Goal: Task Accomplishment & Management: Manage account settings

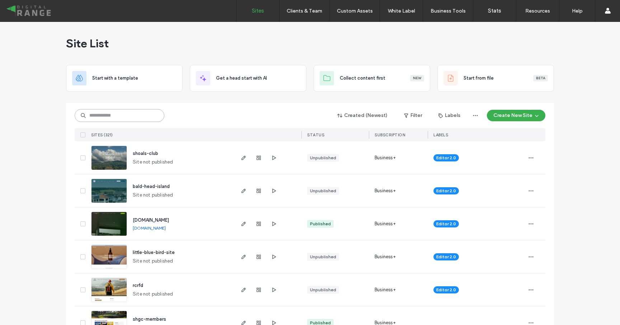
click at [94, 122] on input at bounding box center [120, 115] width 90 height 13
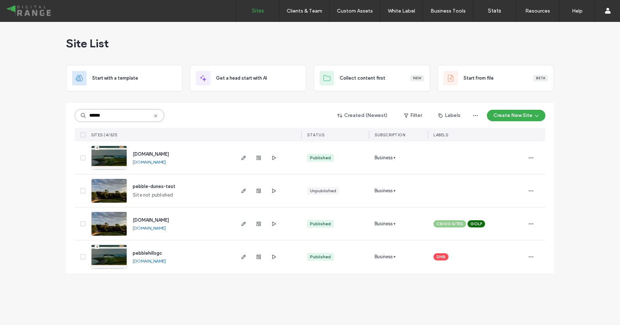
type input "******"
click at [155, 190] on div "pebble-dunes-test" at bounding box center [154, 186] width 43 height 7
click at [155, 184] on span "pebble-dunes-test" at bounding box center [154, 186] width 43 height 5
type input "******"
click at [155, 117] on use at bounding box center [155, 115] width 3 height 3
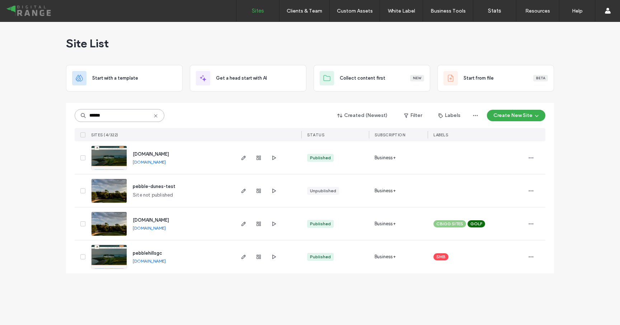
type input "******"
click at [160, 218] on span "www.pebbledunes.com" at bounding box center [151, 220] width 36 height 5
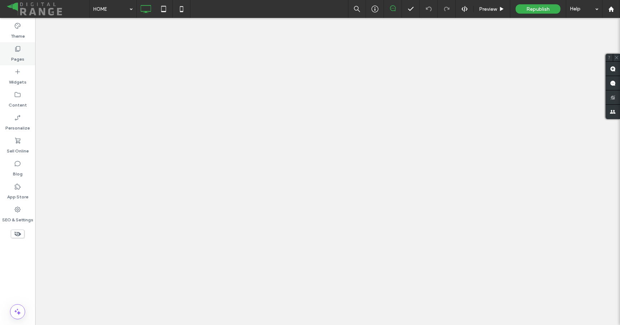
click at [16, 54] on label "Pages" at bounding box center [17, 57] width 13 height 10
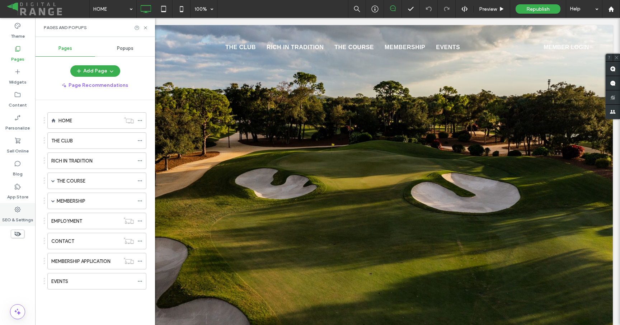
click at [23, 210] on div "SEO & Settings" at bounding box center [17, 214] width 35 height 23
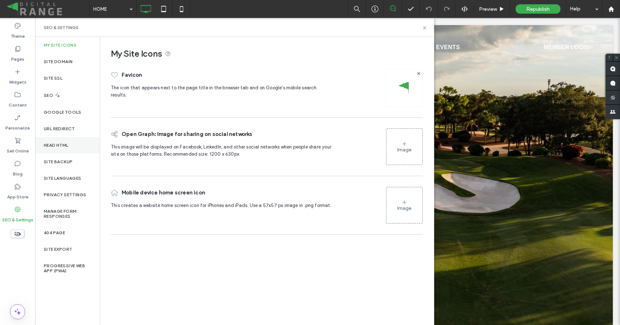
click at [53, 145] on label "Head HTML" at bounding box center [56, 145] width 25 height 5
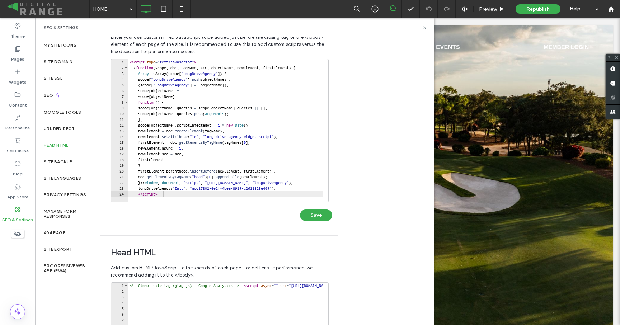
scroll to position [31, 0]
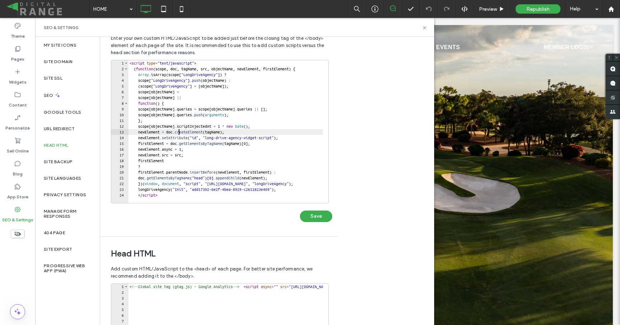
click at [180, 130] on div "< script type = "text/javascript" > ( function ( scope , doc , tagName , src , …" at bounding box center [363, 134] width 471 height 149
type textarea "**********"
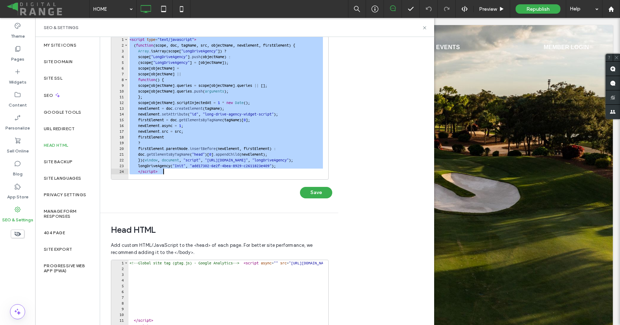
scroll to position [58, 0]
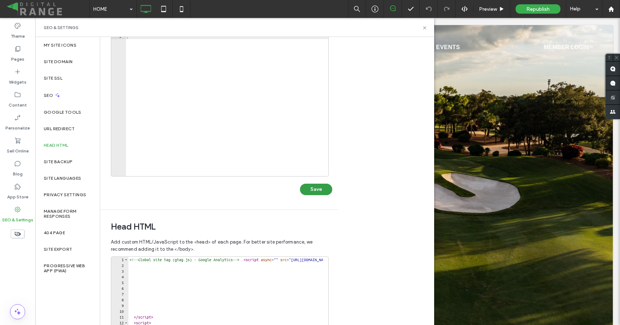
click at [305, 193] on button "Save" at bounding box center [316, 189] width 32 height 11
click at [202, 300] on div "<!-- Global site tag (gtag.js) - Google Analytics --> < script async = "" src =…" at bounding box center [306, 331] width 357 height 149
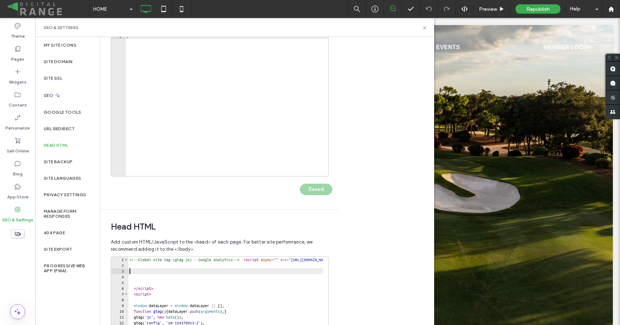
type textarea "**********"
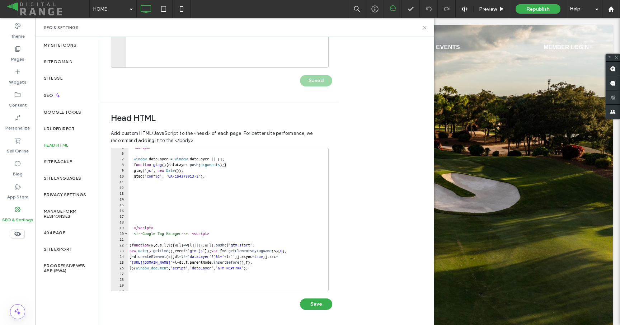
scroll to position [58, 0]
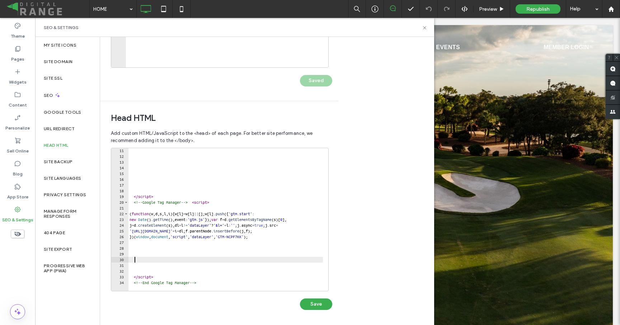
click at [175, 258] on div "</ script > <!-- Google Tag Manager --> < script > ( function ( w , d , s , l ,…" at bounding box center [306, 222] width 357 height 149
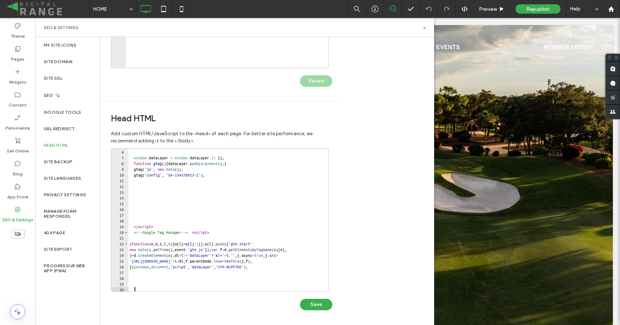
scroll to position [0, 1]
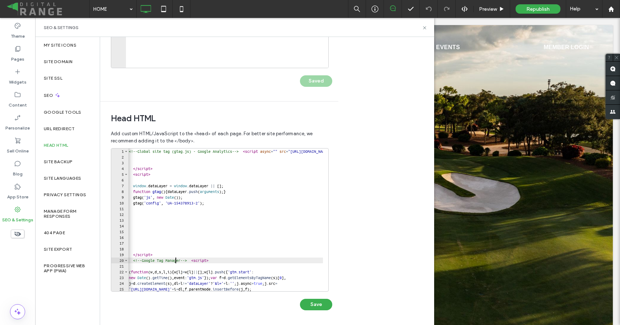
click at [175, 258] on div "<!-- Global site tag (gtag.js) - Google Analytics --> < script async = "" src =…" at bounding box center [305, 223] width 357 height 149
type textarea "**********"
click at [180, 235] on div "<!-- Global site tag (gtag.js) - Google Analytics --> < script async = "" src =…" at bounding box center [305, 223] width 357 height 149
type textarea "**********"
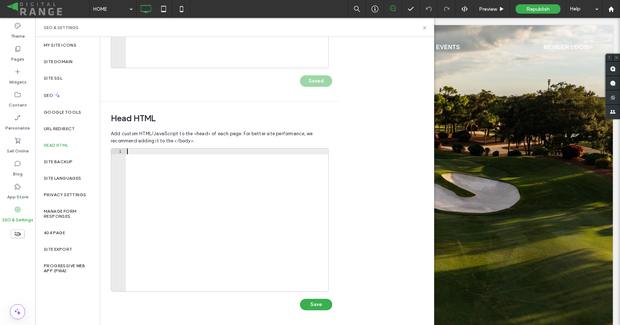
click at [310, 310] on div "1 XXXXXXXXXXXXXXXXXXXXXXXXXXXXXXXXXXXXXXXXXXXXXXXXXXXXXXXXXXXXXXXXXXXXXXXXXXXXX…" at bounding box center [221, 232] width 221 height 169
click at [308, 307] on button "Save" at bounding box center [316, 304] width 32 height 11
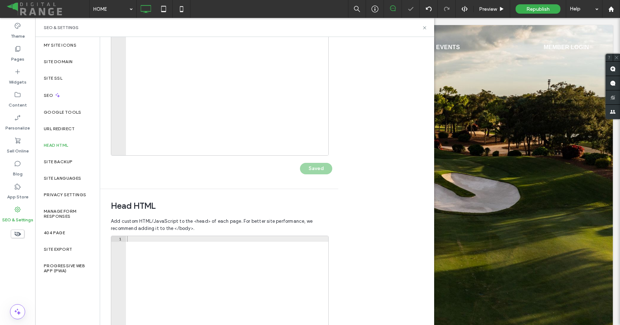
scroll to position [0, 0]
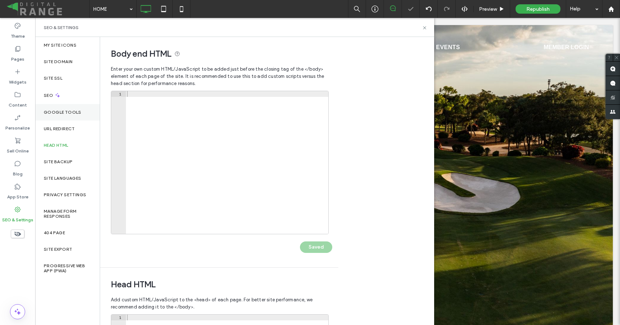
click at [64, 108] on div "Google Tools" at bounding box center [67, 112] width 65 height 17
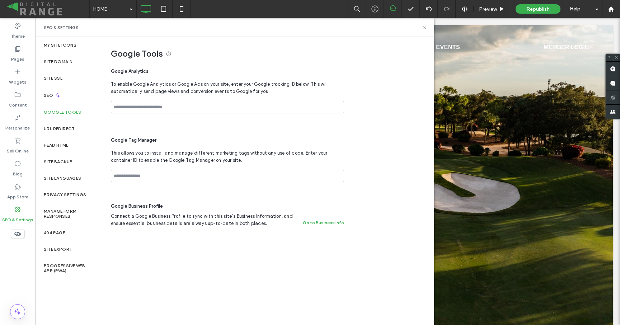
click at [428, 30] on div "SEO & Settings" at bounding box center [234, 27] width 399 height 19
click at [426, 27] on icon at bounding box center [424, 27] width 5 height 5
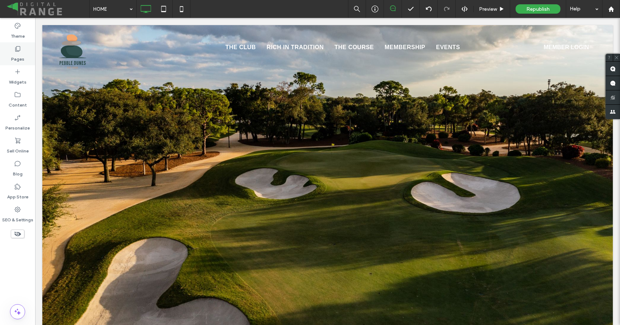
click at [11, 51] on div "Pages" at bounding box center [17, 53] width 35 height 23
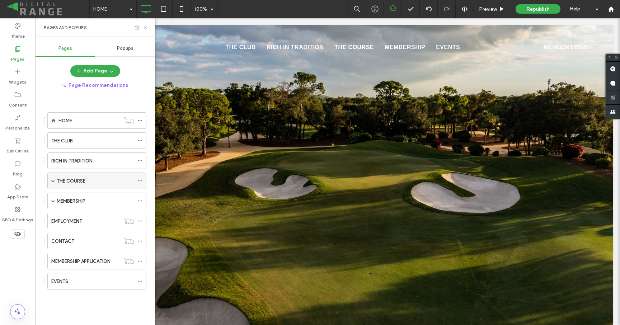
click at [53, 183] on span at bounding box center [53, 181] width 4 height 16
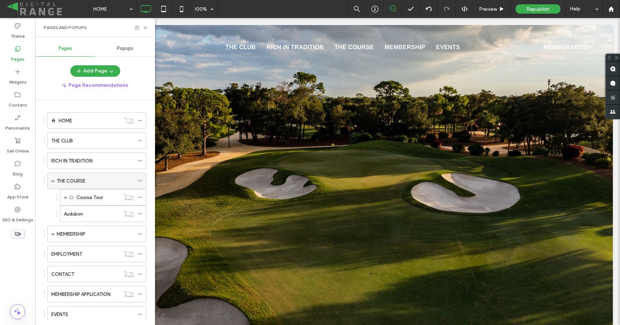
click at [53, 183] on span at bounding box center [53, 181] width 4 height 16
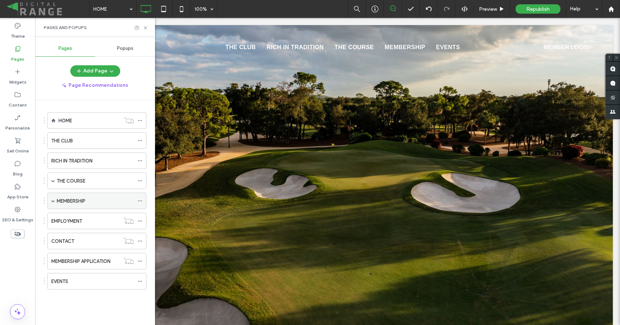
click at [54, 200] on span at bounding box center [53, 201] width 4 height 4
click at [146, 27] on icon at bounding box center [145, 27] width 5 height 5
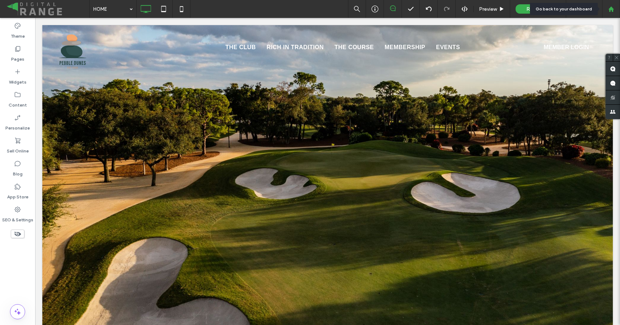
click at [612, 8] on use at bounding box center [610, 8] width 5 height 5
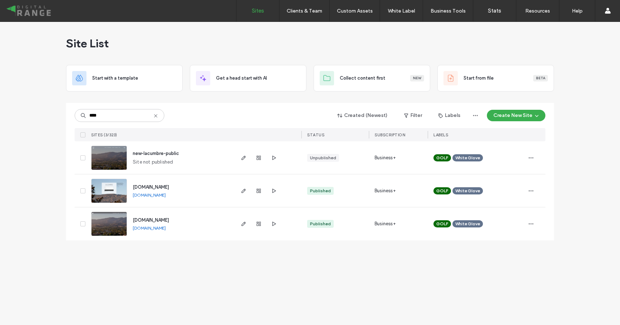
type input "****"
click at [169, 185] on span "[DOMAIN_NAME]" at bounding box center [151, 186] width 36 height 5
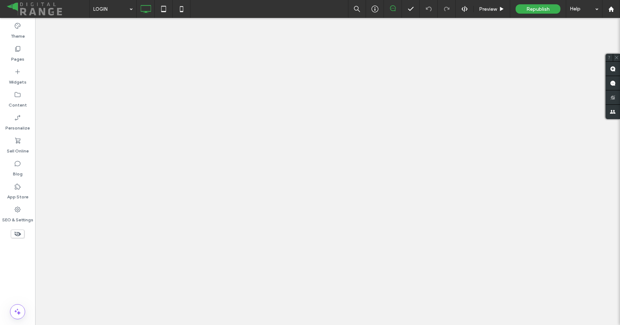
click at [27, 51] on div "Pages" at bounding box center [17, 53] width 35 height 23
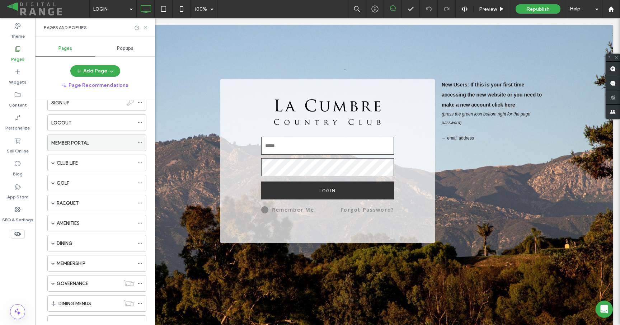
scroll to position [79, 0]
click at [53, 182] on span at bounding box center [53, 183] width 4 height 4
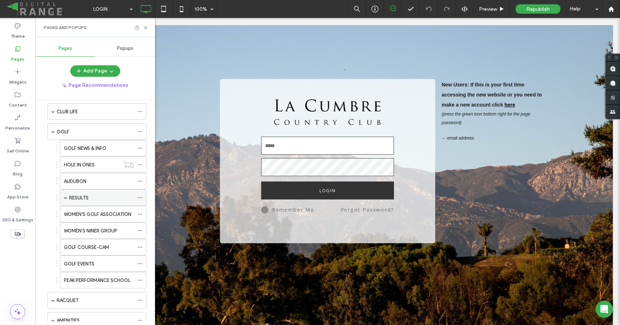
scroll to position [135, 0]
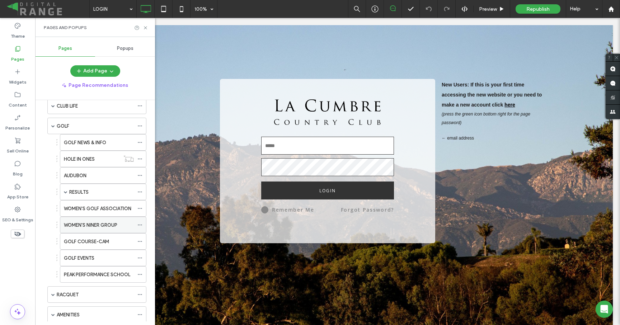
click at [75, 230] on div "WOMEN'S NINER GROUP" at bounding box center [99, 225] width 70 height 16
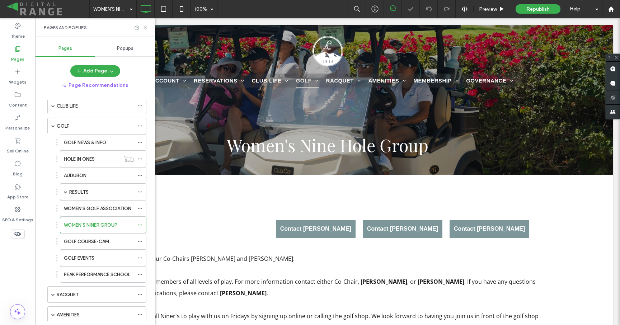
click at [145, 24] on div "Pages and Popups" at bounding box center [95, 27] width 120 height 19
drag, startPoint x: 146, startPoint y: 28, endPoint x: 122, endPoint y: 151, distance: 125.7
click at [146, 28] on use at bounding box center [145, 27] width 3 height 3
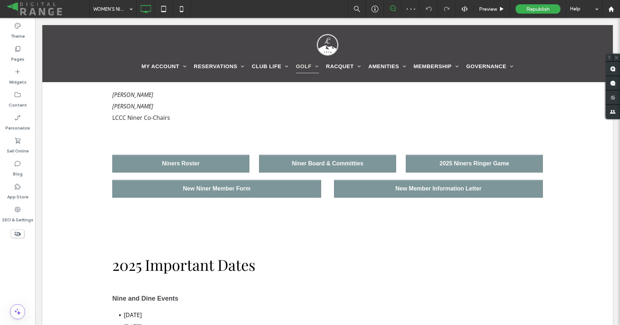
scroll to position [319, 0]
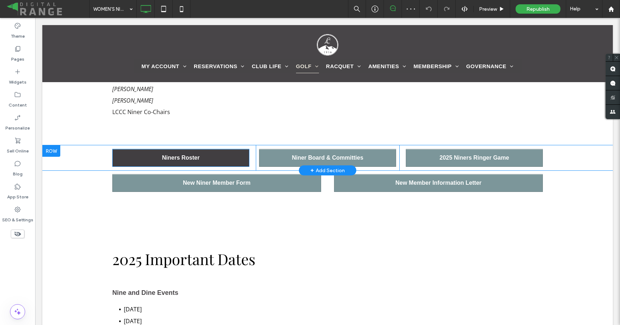
click at [174, 163] on span "Niners Roster" at bounding box center [181, 158] width 43 height 14
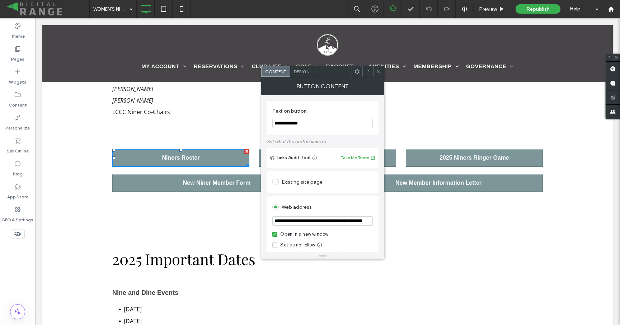
click at [312, 223] on input "**********" at bounding box center [322, 220] width 100 height 9
paste input "url"
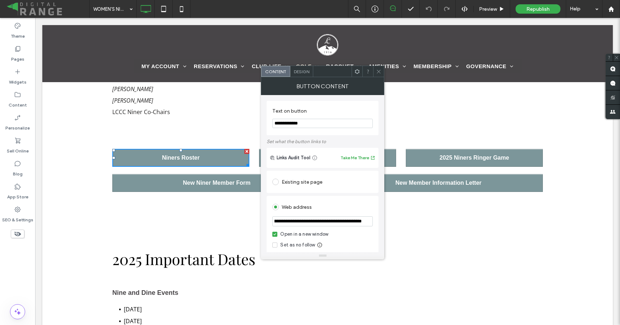
type input "**********"
click at [351, 207] on div "Web address" at bounding box center [322, 206] width 100 height 11
click at [380, 75] on span at bounding box center [378, 71] width 5 height 11
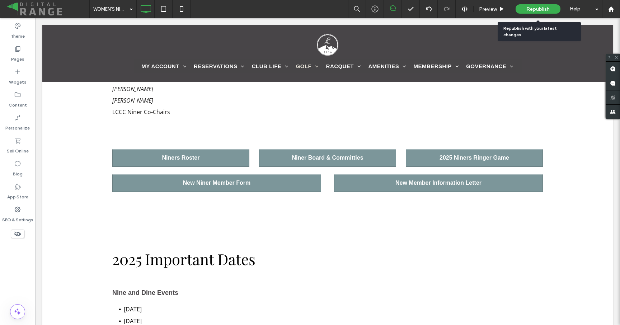
click at [534, 10] on span "Republish" at bounding box center [538, 9] width 23 height 6
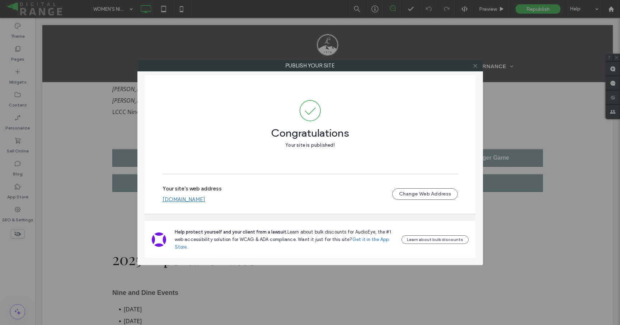
click at [476, 67] on icon at bounding box center [475, 65] width 5 height 5
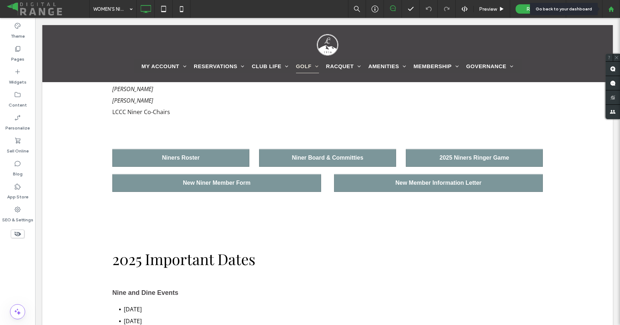
click at [612, 13] on div at bounding box center [611, 9] width 18 height 18
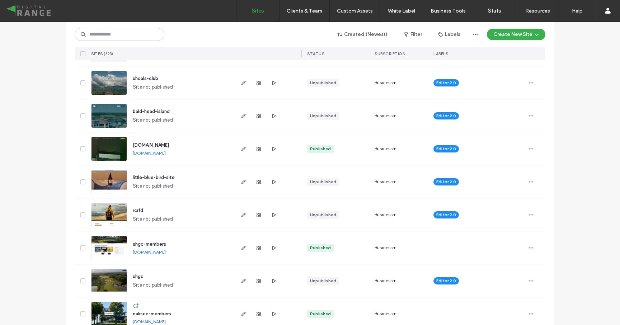
scroll to position [179, 0]
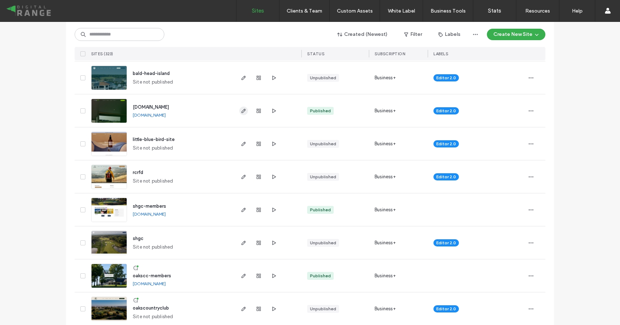
click at [241, 109] on icon "button" at bounding box center [244, 111] width 6 height 6
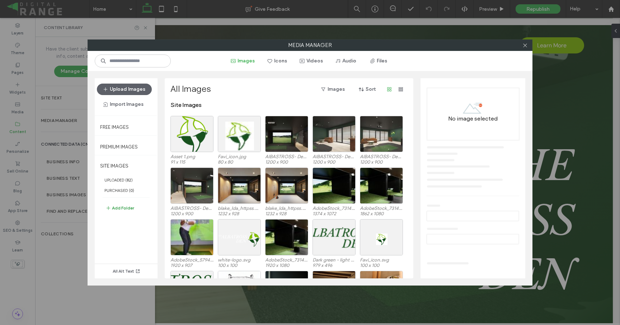
click at [128, 210] on button "Add Folder" at bounding box center [120, 208] width 29 height 9
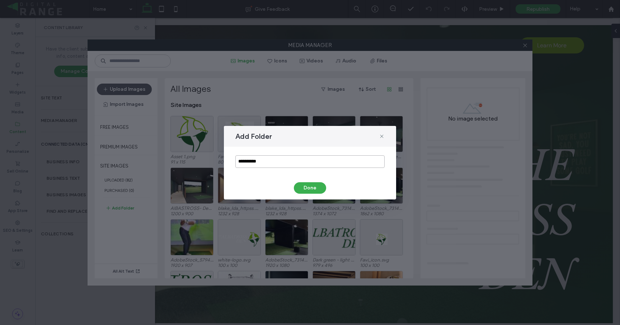
click at [261, 162] on input "**********" at bounding box center [309, 161] width 149 height 13
type input "**********"
click at [305, 183] on button "Done" at bounding box center [310, 187] width 32 height 11
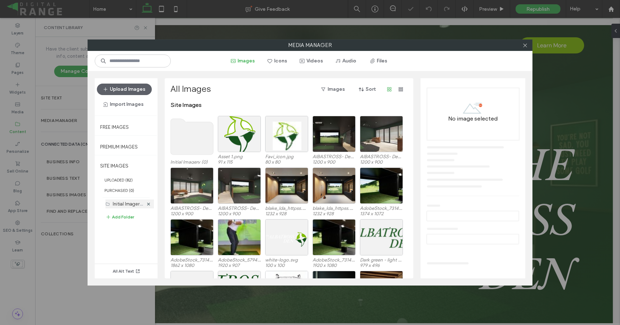
click at [128, 206] on label "Initial Imagery (0)" at bounding box center [131, 203] width 37 height 7
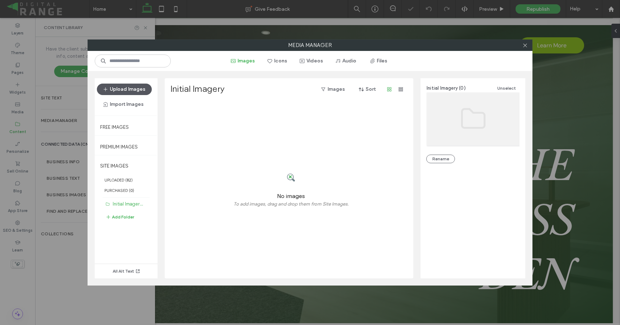
click at [130, 93] on button "Upload Images" at bounding box center [124, 89] width 55 height 11
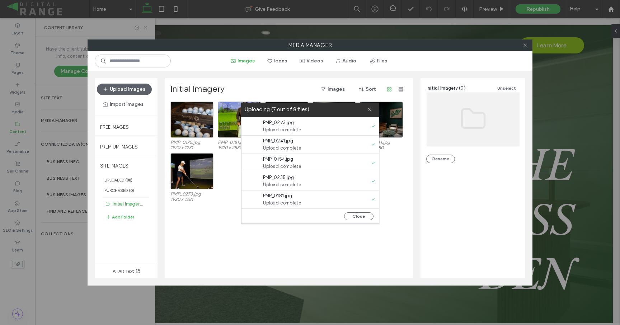
scroll to position [55, 0]
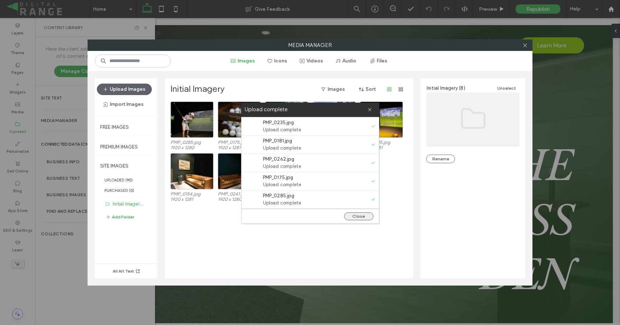
click at [367, 215] on button "Close" at bounding box center [358, 216] width 29 height 8
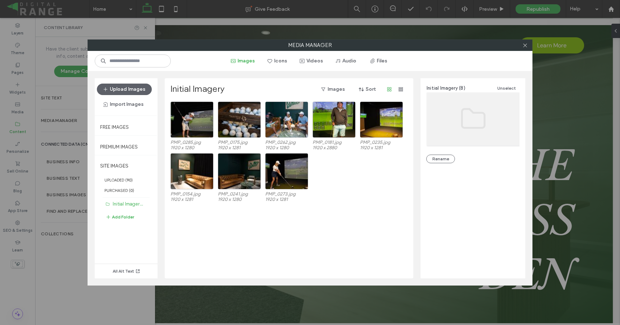
scroll to position [0, 0]
click at [524, 46] on icon at bounding box center [525, 45] width 5 height 5
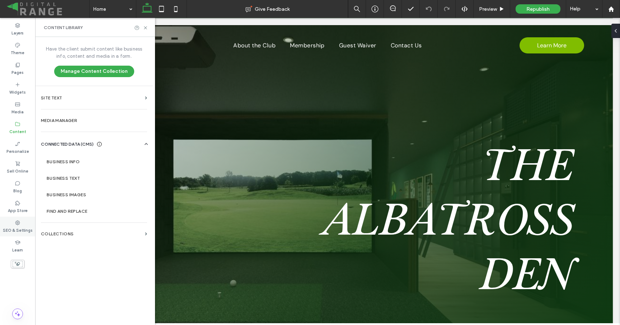
click at [21, 234] on div "SEO & Settings" at bounding box center [17, 227] width 35 height 20
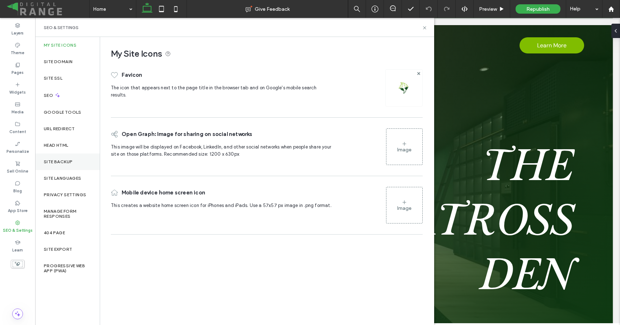
click at [64, 158] on div "Site Backup" at bounding box center [67, 162] width 65 height 17
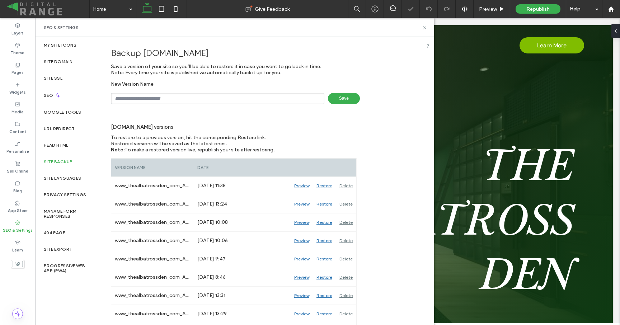
click at [147, 95] on input "text" at bounding box center [218, 98] width 214 height 11
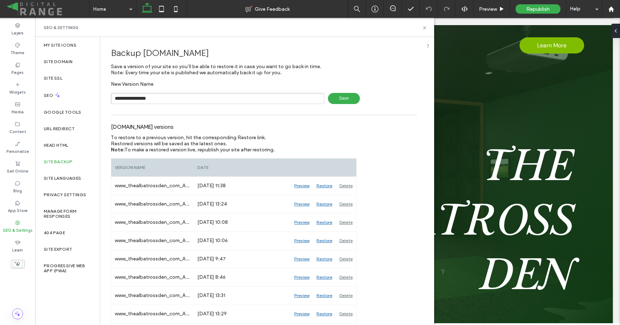
type input "**********"
click at [337, 101] on span "Save" at bounding box center [344, 98] width 32 height 11
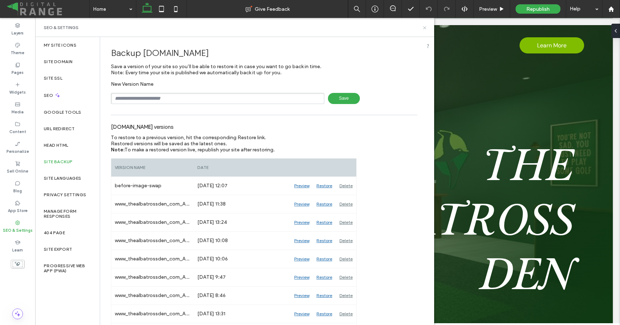
click at [423, 28] on icon at bounding box center [424, 27] width 5 height 5
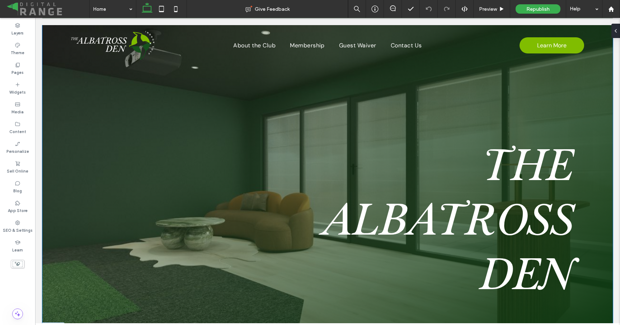
click at [73, 92] on div "The Albatross ﻿ Den" at bounding box center [327, 177] width 571 height 305
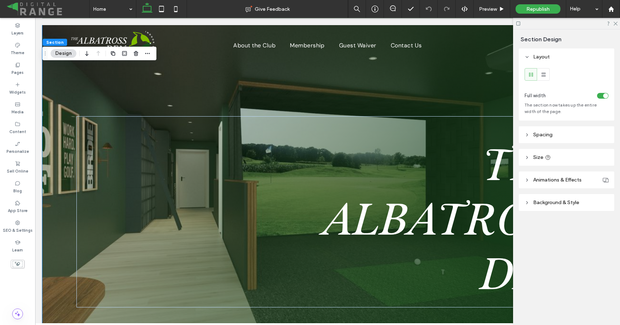
click at [526, 208] on header "Background & Style" at bounding box center [566, 202] width 95 height 17
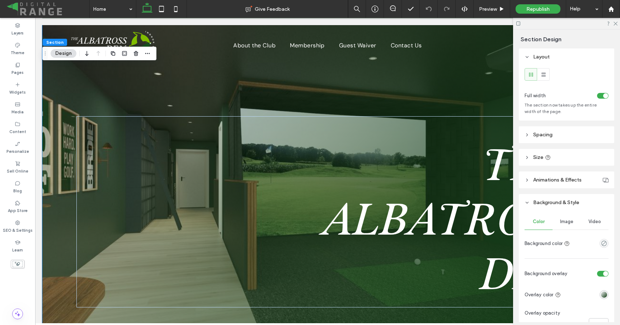
click at [569, 223] on span "Image" at bounding box center [566, 222] width 13 height 6
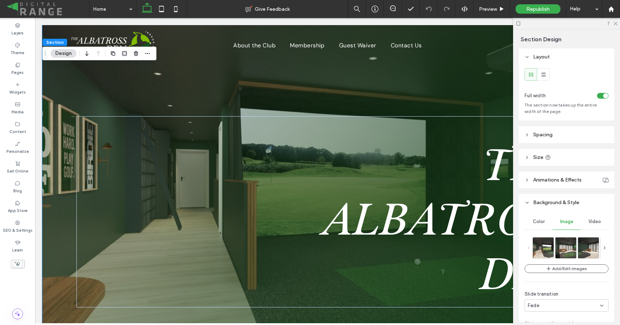
click at [571, 266] on button "Add/Edit images" at bounding box center [567, 269] width 84 height 9
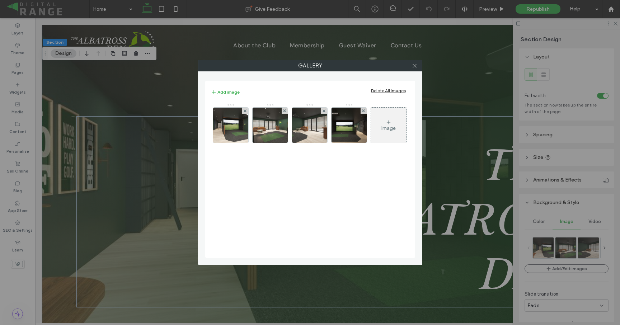
click at [378, 89] on div "Delete All Images" at bounding box center [388, 90] width 35 height 5
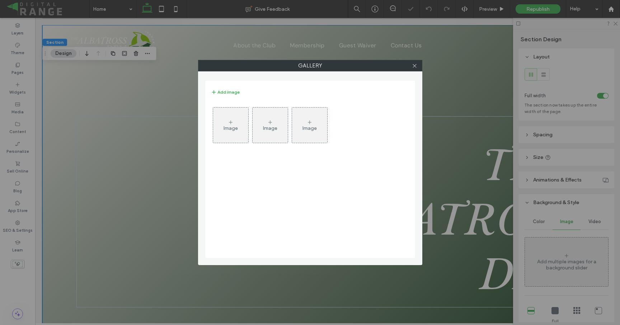
click at [240, 122] on div "Image" at bounding box center [230, 125] width 35 height 34
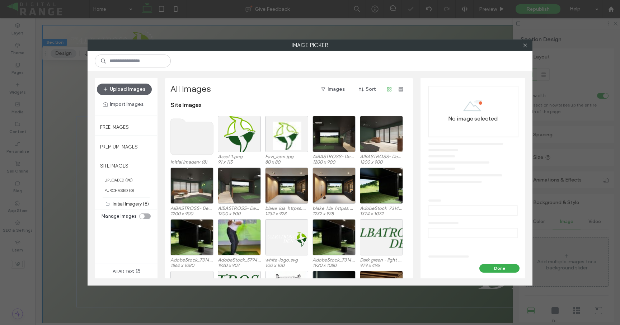
click at [198, 131] on use at bounding box center [192, 137] width 43 height 36
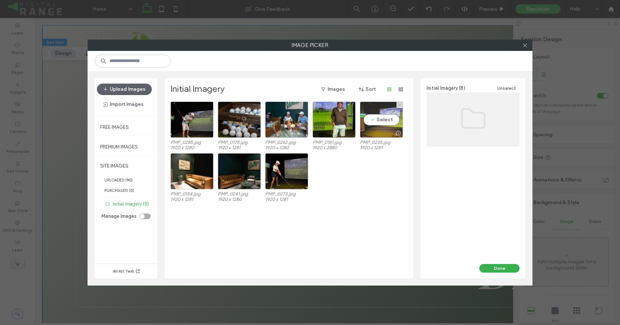
click at [374, 120] on div "Select" at bounding box center [381, 120] width 43 height 36
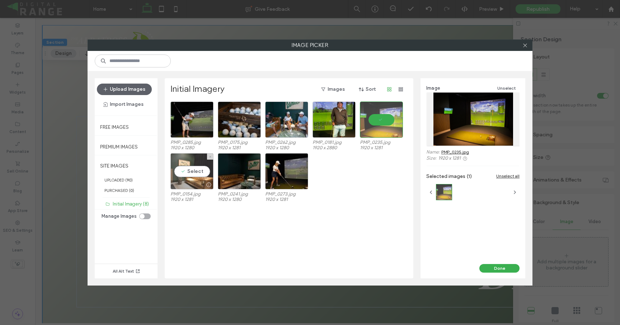
click at [192, 177] on div "Select" at bounding box center [191, 171] width 43 height 36
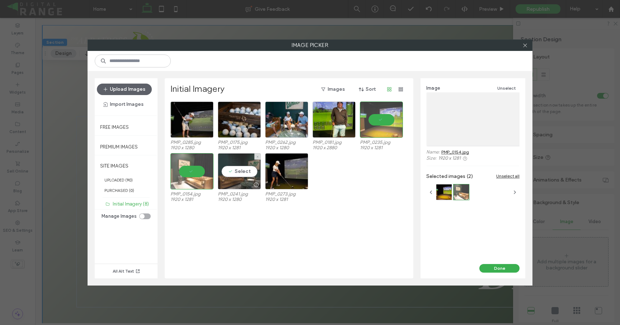
click at [229, 175] on div "Select" at bounding box center [239, 171] width 43 height 36
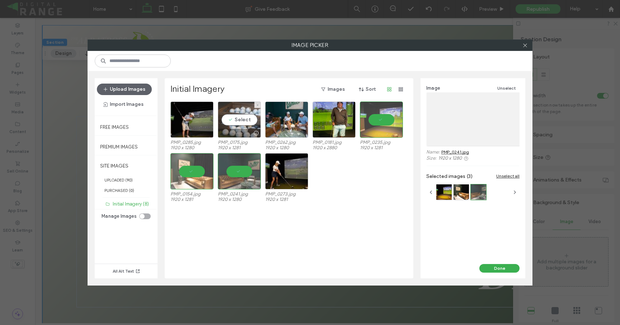
click at [235, 121] on div "Select" at bounding box center [239, 120] width 43 height 36
click at [242, 123] on div at bounding box center [239, 120] width 43 height 36
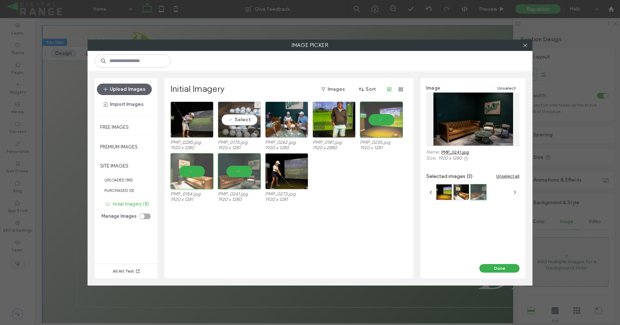
click at [242, 123] on div "Select" at bounding box center [239, 120] width 43 height 36
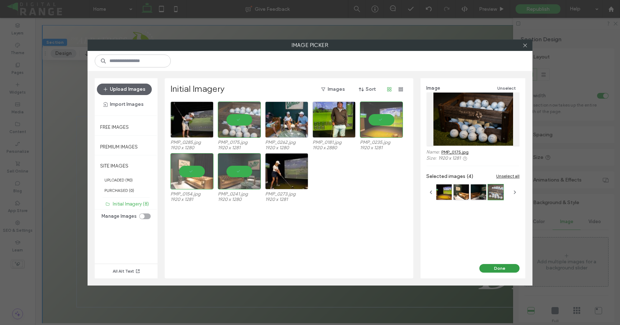
click at [500, 266] on button "Done" at bounding box center [500, 268] width 40 height 9
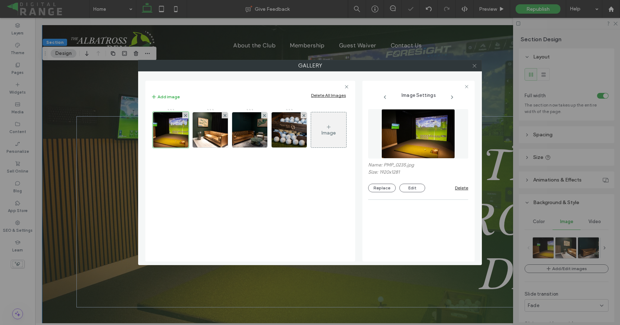
click at [474, 68] on icon at bounding box center [474, 65] width 5 height 5
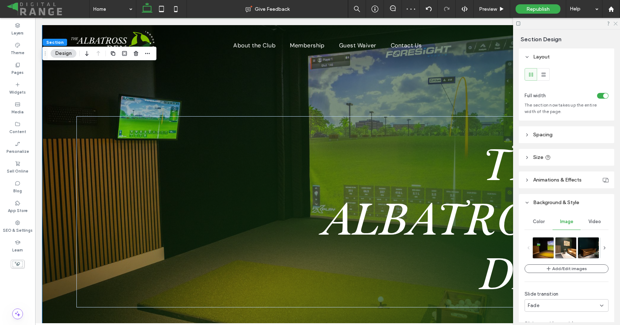
click at [614, 23] on icon at bounding box center [615, 23] width 5 height 5
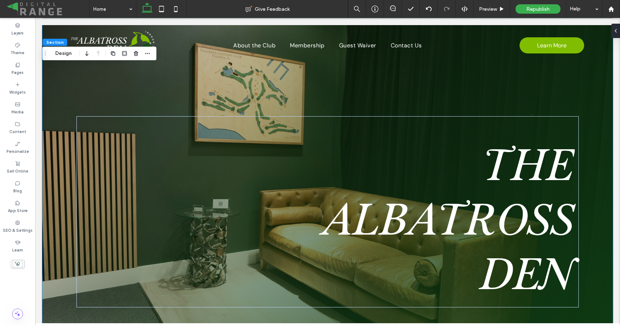
click at [600, 109] on div "The Albatross ﻿ Den" at bounding box center [327, 177] width 571 height 305
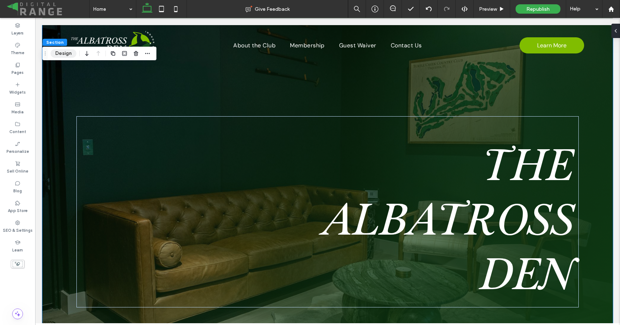
click at [69, 51] on button "Design" at bounding box center [64, 53] width 26 height 9
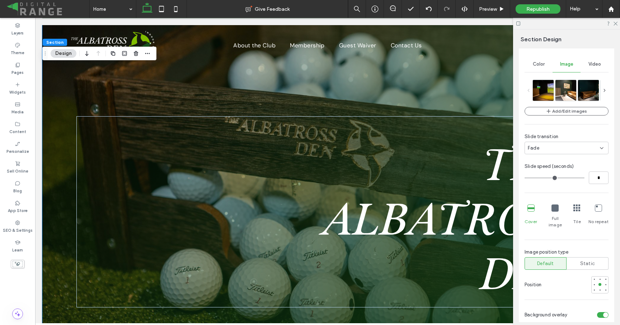
scroll to position [163, 0]
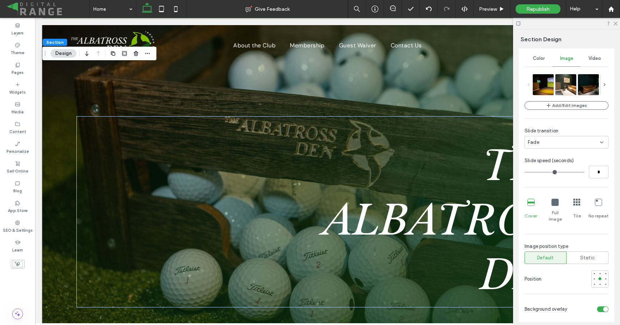
type input "*"
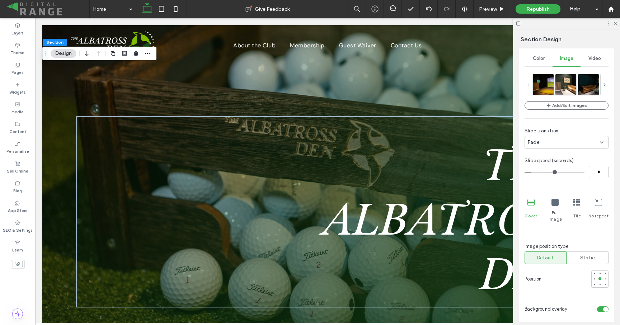
type input "*"
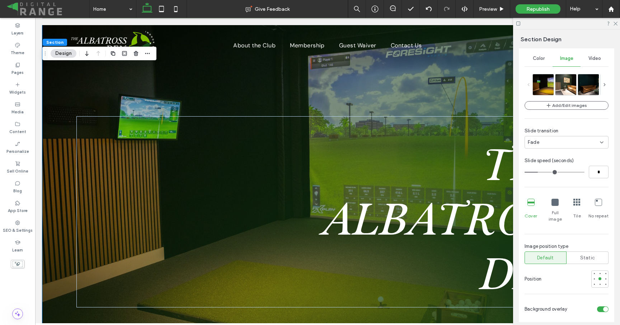
drag, startPoint x: 529, startPoint y: 171, endPoint x: 539, endPoint y: 170, distance: 10.4
click at [539, 172] on input "range" at bounding box center [555, 172] width 60 height 1
type input "*"
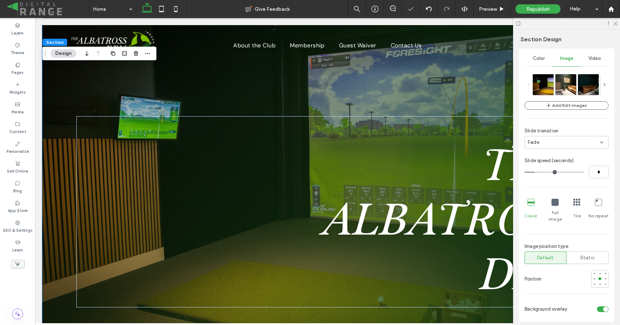
click at [537, 172] on input "range" at bounding box center [555, 172] width 60 height 1
click at [614, 24] on icon at bounding box center [615, 23] width 5 height 5
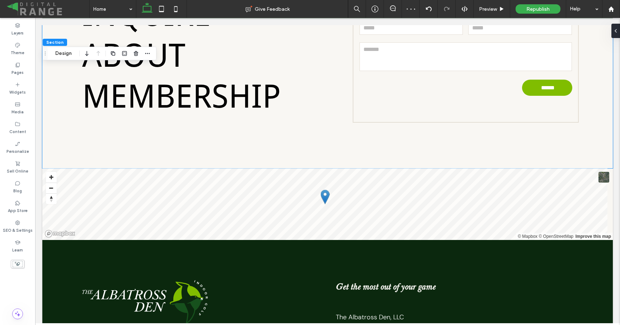
scroll to position [485, 0]
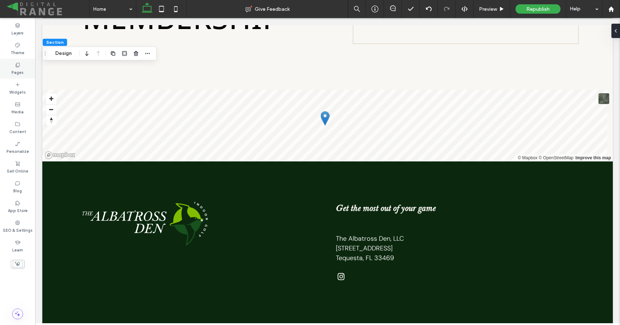
click at [11, 77] on div "Pages" at bounding box center [17, 69] width 35 height 20
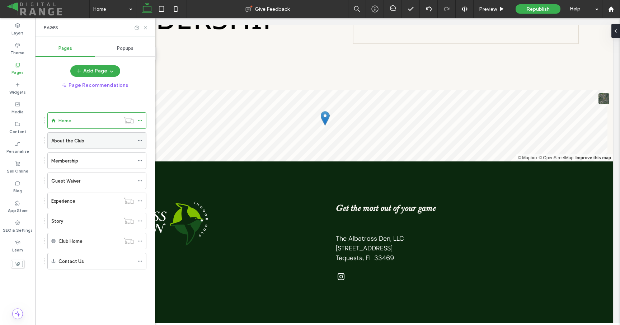
click at [121, 143] on div "About the Club" at bounding box center [92, 141] width 83 height 8
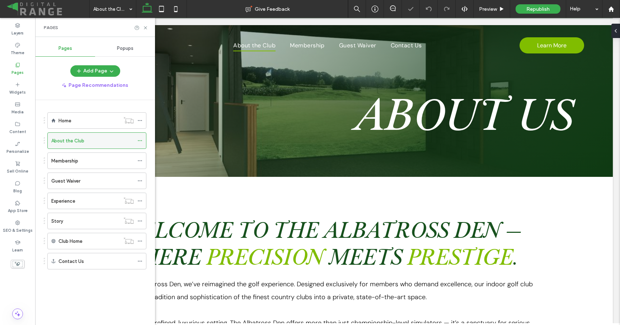
click at [140, 140] on icon at bounding box center [139, 140] width 5 height 5
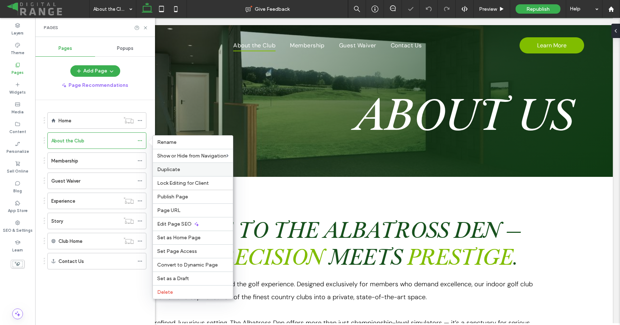
click at [168, 168] on span "Duplicate" at bounding box center [168, 170] width 23 height 6
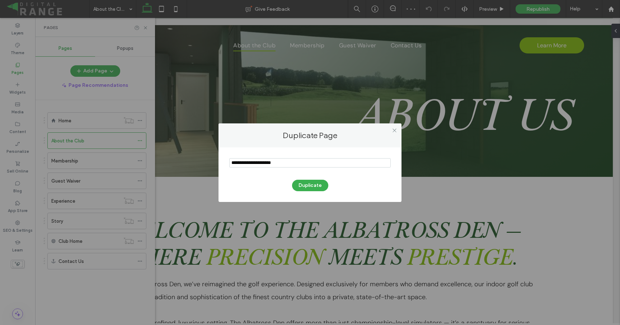
click at [251, 159] on input "notEmpty" at bounding box center [310, 162] width 162 height 9
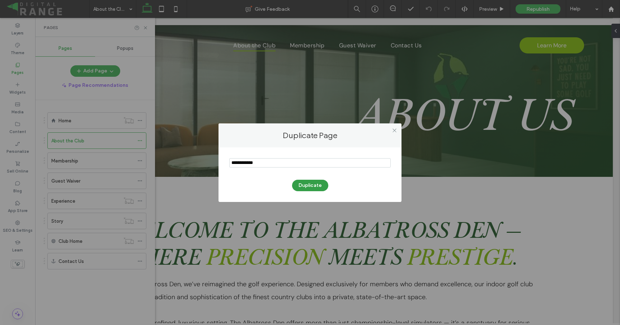
type input "**********"
click at [312, 184] on button "Duplicate" at bounding box center [310, 185] width 36 height 11
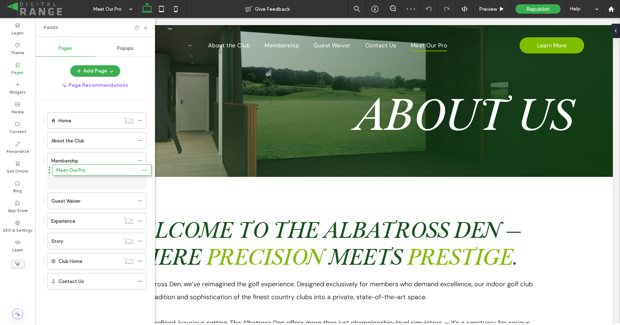
drag, startPoint x: 44, startPoint y: 282, endPoint x: 49, endPoint y: 173, distance: 108.9
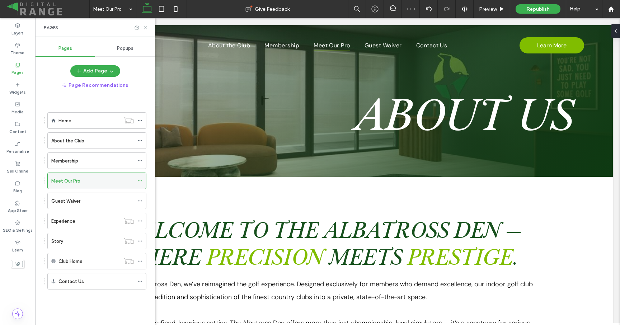
click at [64, 177] on div "Meet Our Pro" at bounding box center [92, 181] width 83 height 16
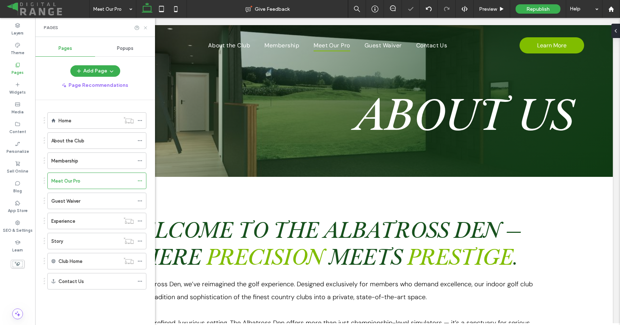
click at [145, 26] on icon at bounding box center [145, 27] width 5 height 5
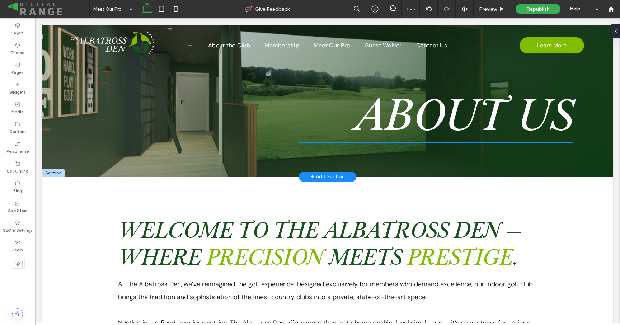
click at [383, 125] on font "About Us" at bounding box center [463, 115] width 219 height 55
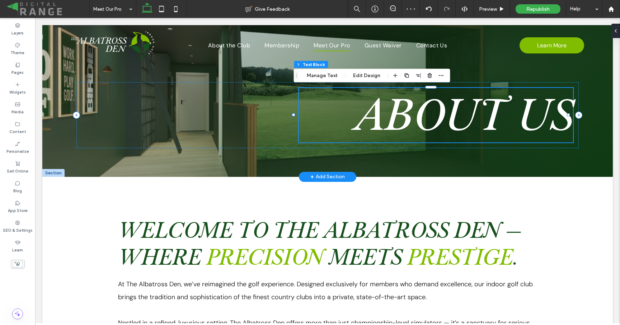
click at [388, 126] on font "About Us" at bounding box center [463, 115] width 219 height 55
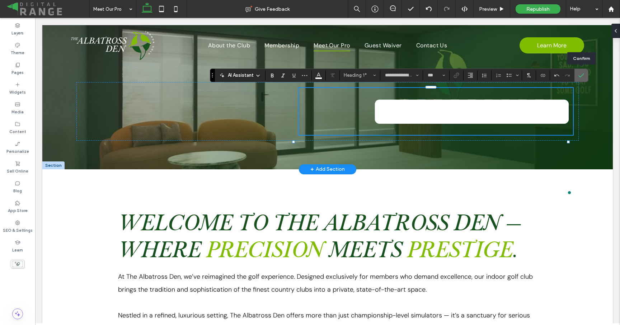
click at [583, 76] on icon "Confirm" at bounding box center [582, 76] width 6 height 6
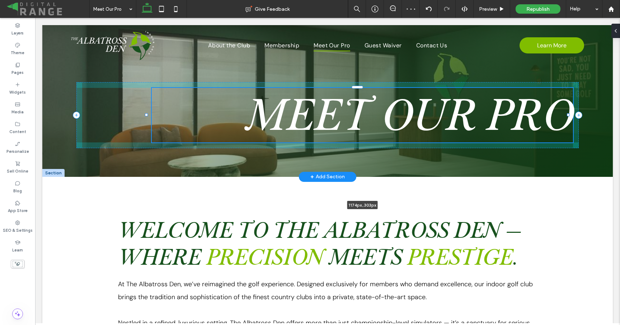
drag, startPoint x: 293, startPoint y: 142, endPoint x: 220, endPoint y: 135, distance: 73.9
click at [220, 135] on div "Meet Our PRo 1174px , 303px" at bounding box center [327, 101] width 571 height 152
type input "****"
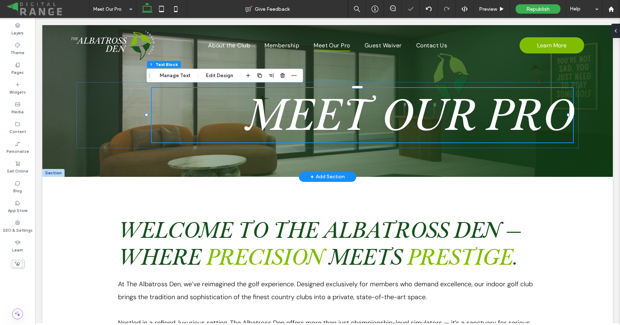
click at [151, 159] on div "Meet Our PRo 1174px , 303px" at bounding box center [327, 101] width 571 height 152
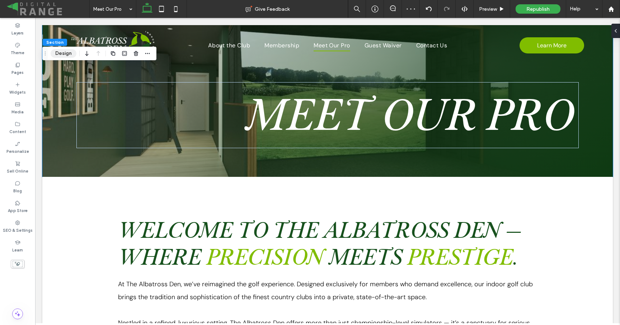
click at [69, 53] on button "Design" at bounding box center [64, 53] width 26 height 9
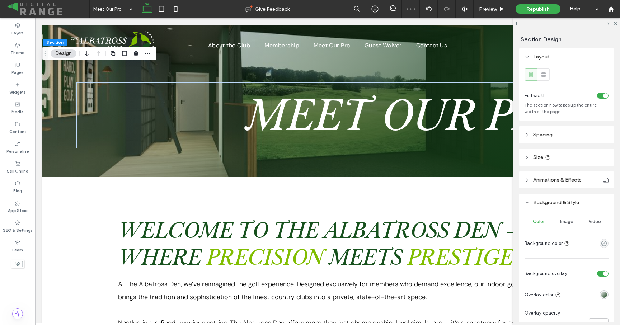
click at [566, 222] on span "Image" at bounding box center [566, 222] width 13 height 6
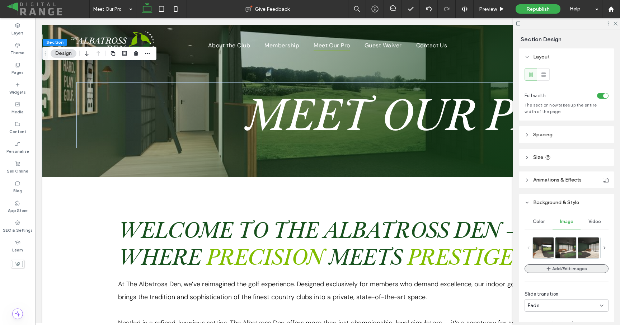
click at [546, 268] on icon "button" at bounding box center [549, 269] width 6 height 6
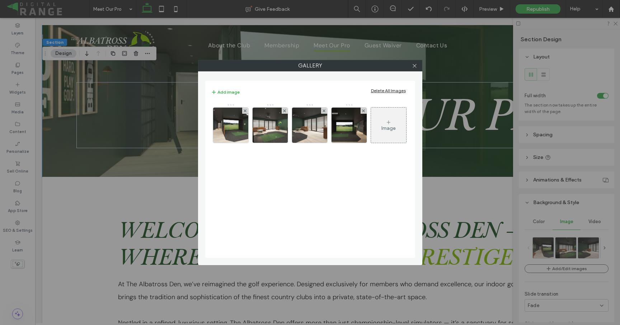
click at [394, 90] on div "Delete All Images" at bounding box center [388, 90] width 35 height 5
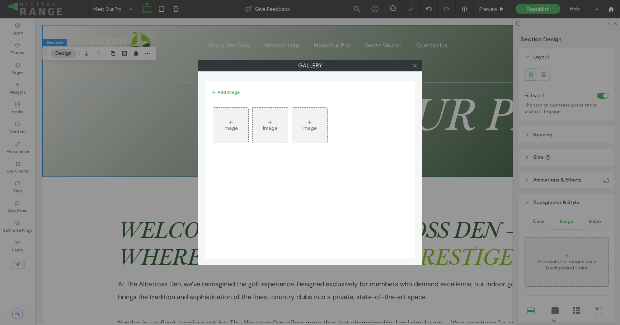
click at [232, 122] on icon at bounding box center [231, 123] width 6 height 6
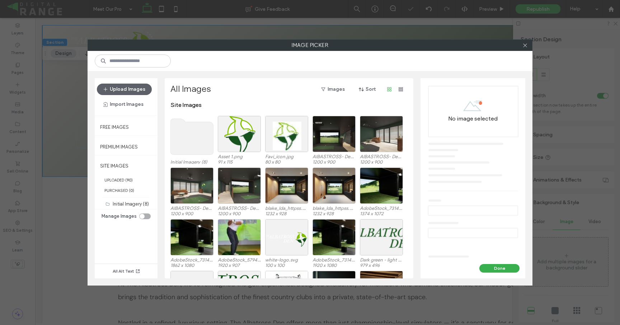
click at [180, 142] on use at bounding box center [192, 137] width 43 height 36
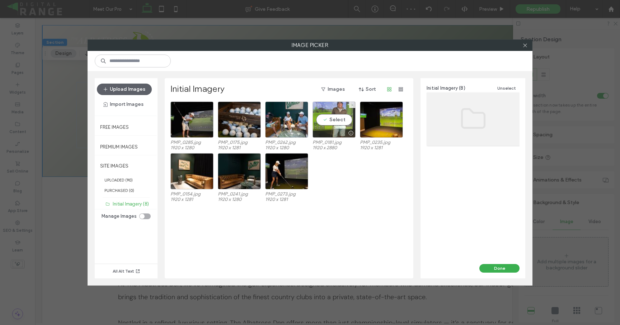
click at [332, 115] on div "Select" at bounding box center [334, 120] width 43 height 36
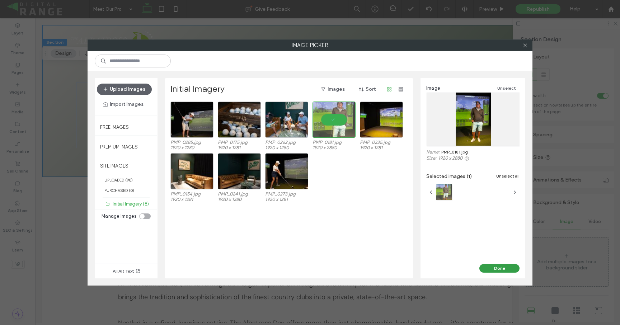
click at [501, 271] on button "Done" at bounding box center [500, 268] width 40 height 9
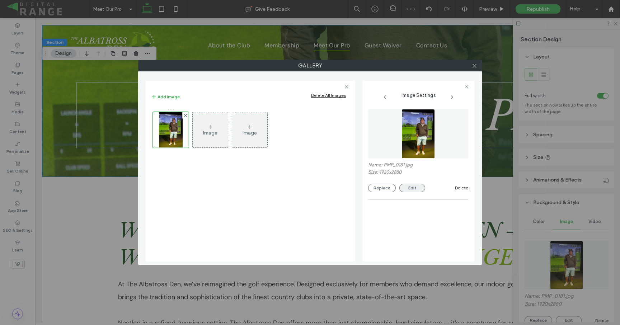
click at [409, 189] on button "Edit" at bounding box center [412, 188] width 26 height 9
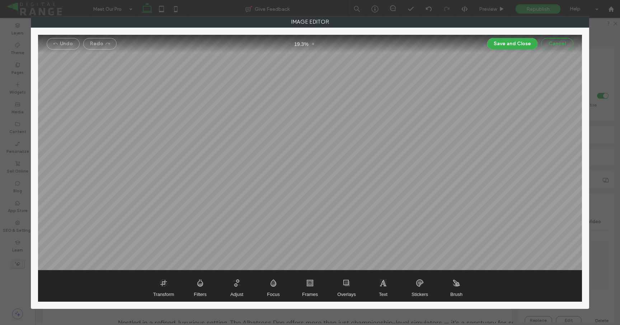
click at [566, 47] on button "Cancel" at bounding box center [557, 43] width 32 height 11
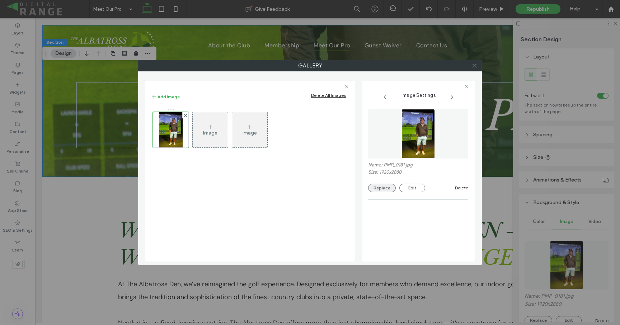
click at [373, 185] on button "Replace" at bounding box center [382, 188] width 28 height 9
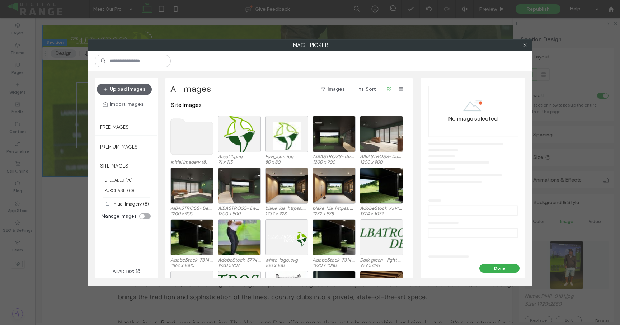
click at [180, 146] on use at bounding box center [192, 137] width 43 height 36
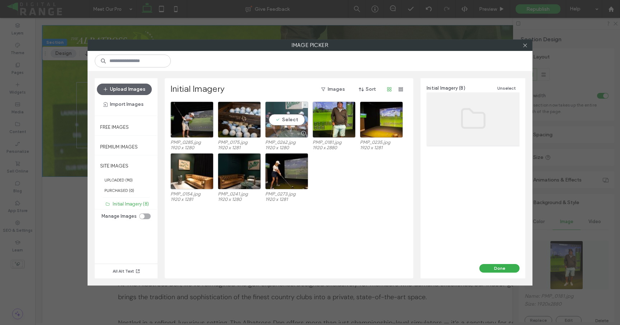
click at [290, 117] on div "Select" at bounding box center [286, 120] width 43 height 36
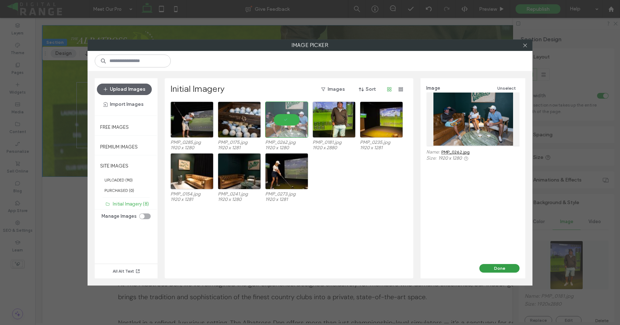
click at [501, 269] on button "Done" at bounding box center [500, 268] width 40 height 9
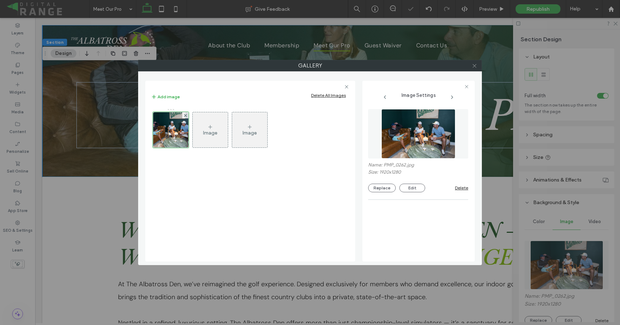
click at [477, 69] on span at bounding box center [474, 65] width 5 height 11
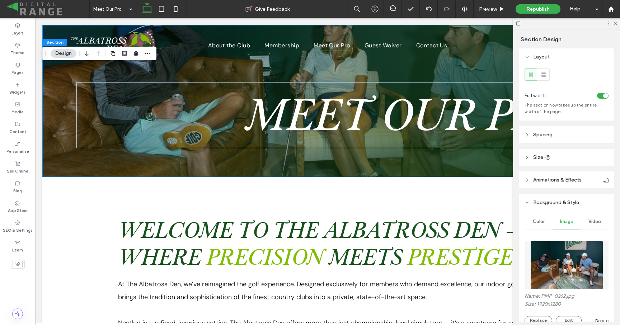
click at [69, 54] on button "Design" at bounding box center [64, 53] width 26 height 9
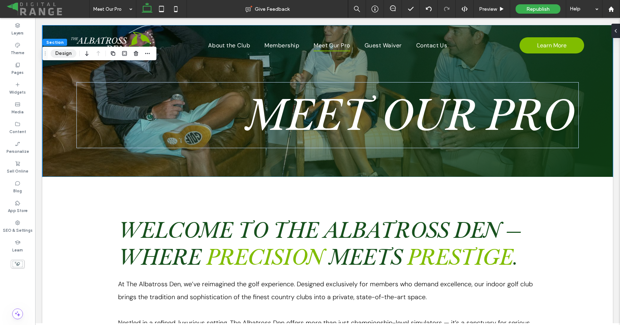
click at [58, 52] on button "Design" at bounding box center [64, 53] width 26 height 9
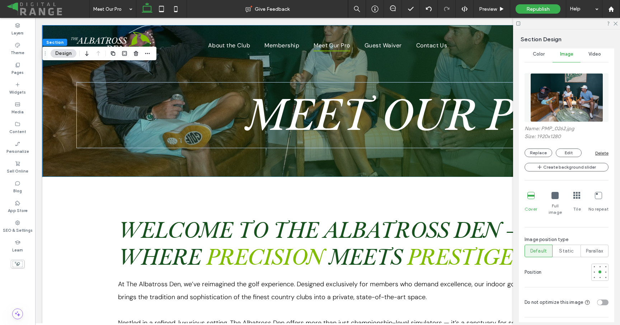
scroll to position [178, 0]
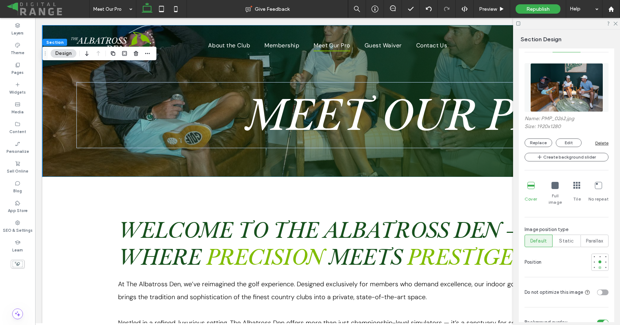
click at [599, 266] on div at bounding box center [600, 267] width 3 height 3
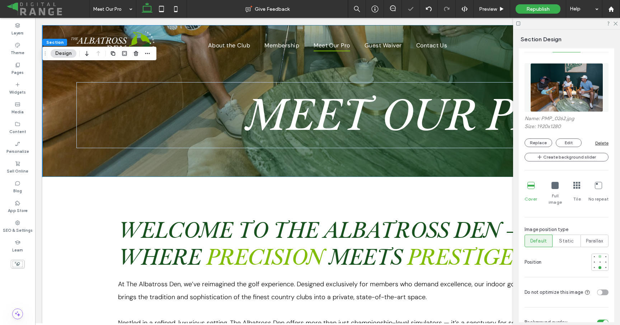
click at [599, 255] on div at bounding box center [600, 256] width 3 height 3
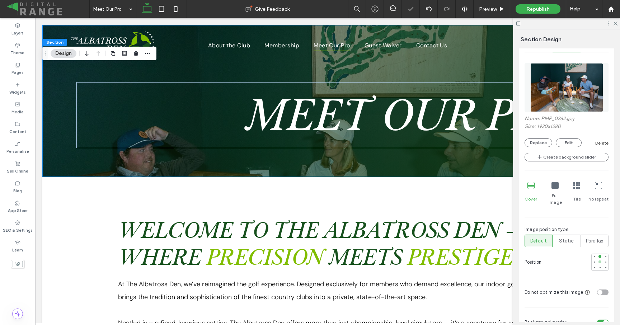
click at [599, 261] on div at bounding box center [600, 262] width 3 height 3
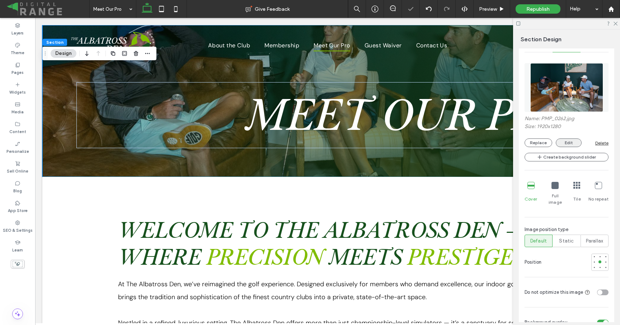
click at [561, 139] on button "Edit" at bounding box center [569, 143] width 26 height 9
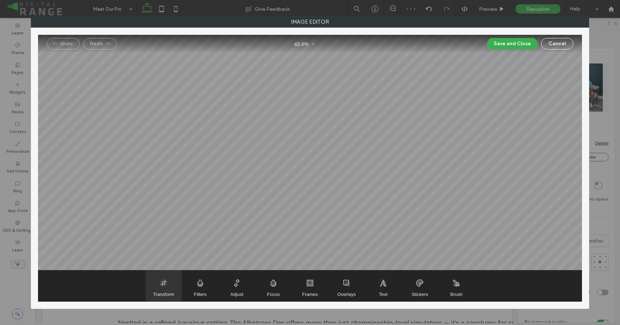
click at [166, 292] on span "Transform" at bounding box center [163, 294] width 21 height 5
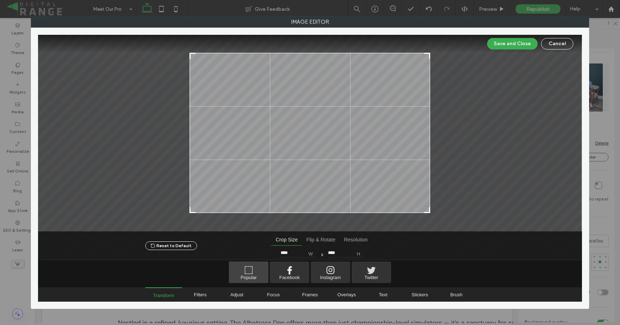
click at [258, 273] on span "Popular" at bounding box center [248, 273] width 39 height 22
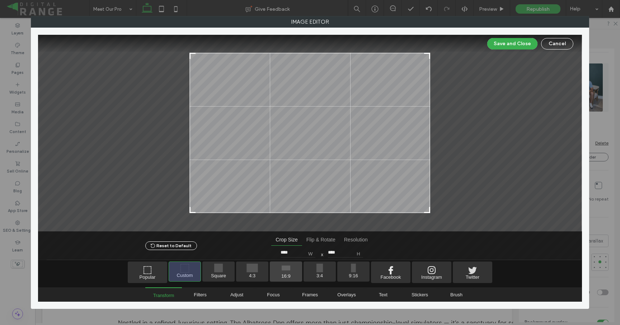
click at [283, 274] on span "16:9" at bounding box center [286, 272] width 32 height 20
type input "****"
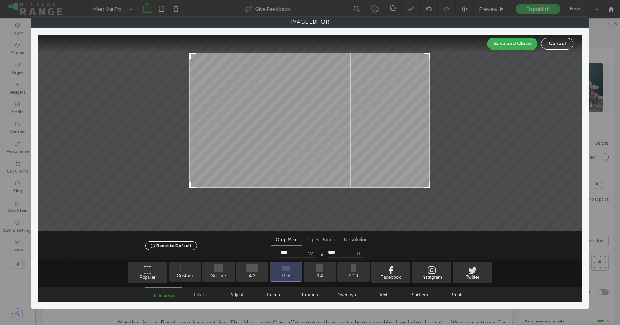
drag, startPoint x: 324, startPoint y: 115, endPoint x: 327, endPoint y: 83, distance: 32.4
click at [327, 83] on div at bounding box center [310, 120] width 241 height 135
click at [509, 44] on button "Save and Close" at bounding box center [512, 43] width 50 height 11
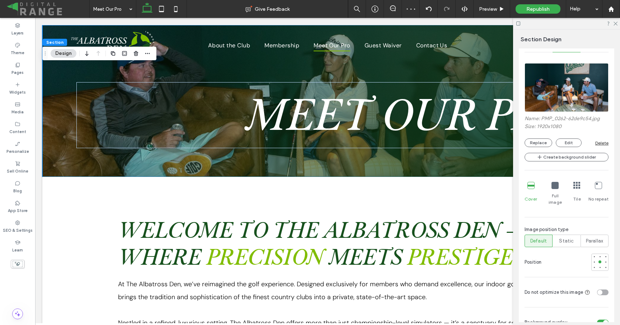
click at [615, 26] on div at bounding box center [566, 23] width 107 height 11
drag, startPoint x: 615, startPoint y: 25, endPoint x: 567, endPoint y: 8, distance: 50.6
click at [615, 25] on icon at bounding box center [615, 23] width 5 height 5
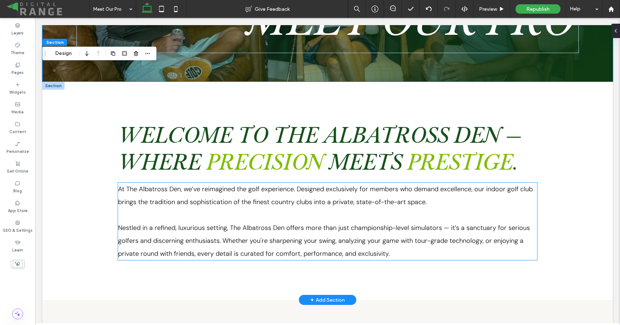
scroll to position [80, 0]
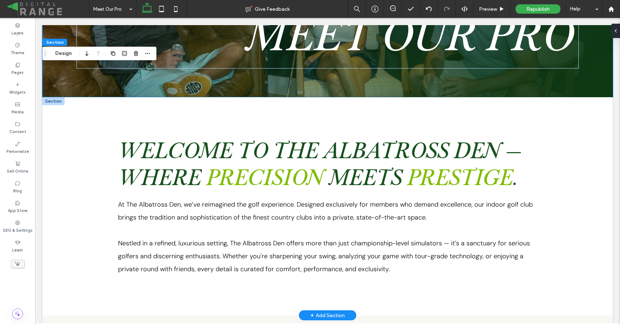
click at [57, 102] on div at bounding box center [53, 101] width 22 height 8
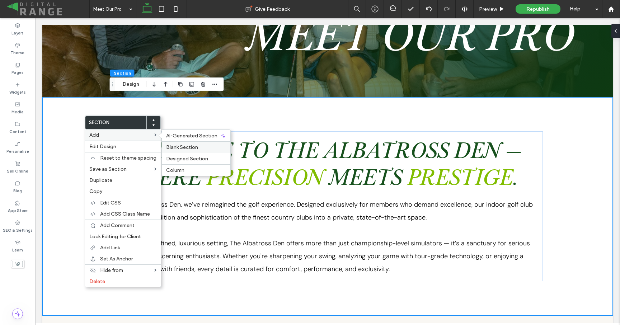
click at [184, 146] on span "Blank Section" at bounding box center [182, 147] width 32 height 6
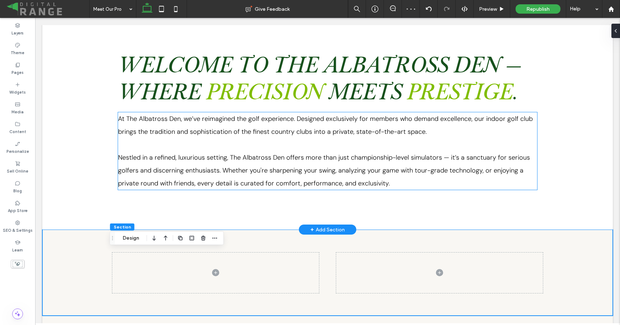
scroll to position [118, 0]
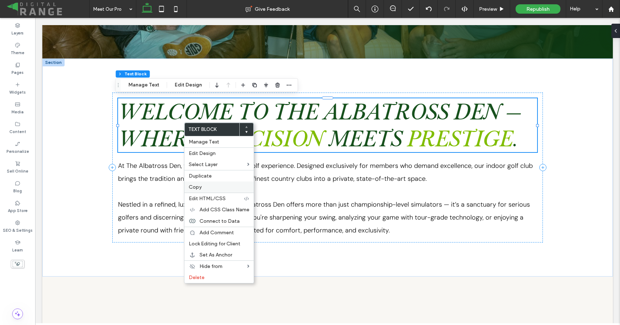
click at [204, 187] on label "Copy" at bounding box center [219, 187] width 61 height 6
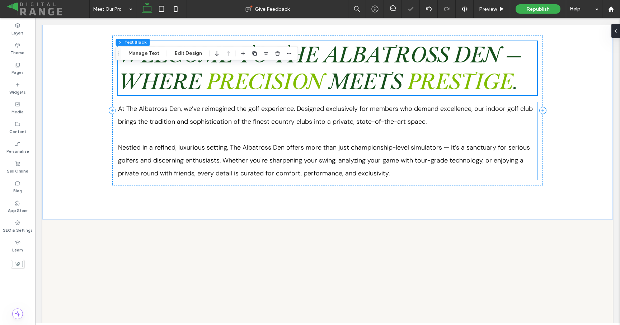
scroll to position [237, 0]
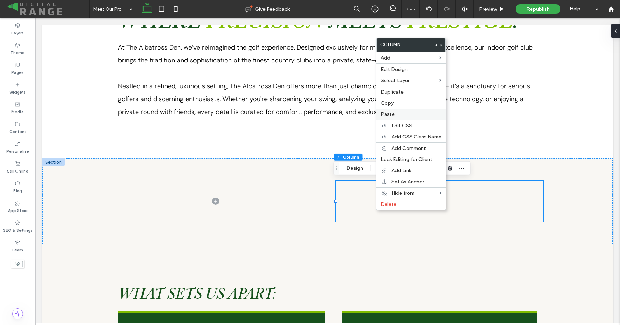
click at [393, 114] on span "Paste" at bounding box center [388, 114] width 14 height 6
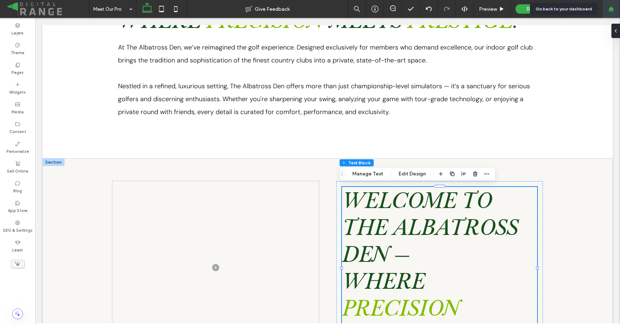
click at [611, 10] on use at bounding box center [610, 8] width 5 height 5
